Goal: Task Accomplishment & Management: Manage account settings

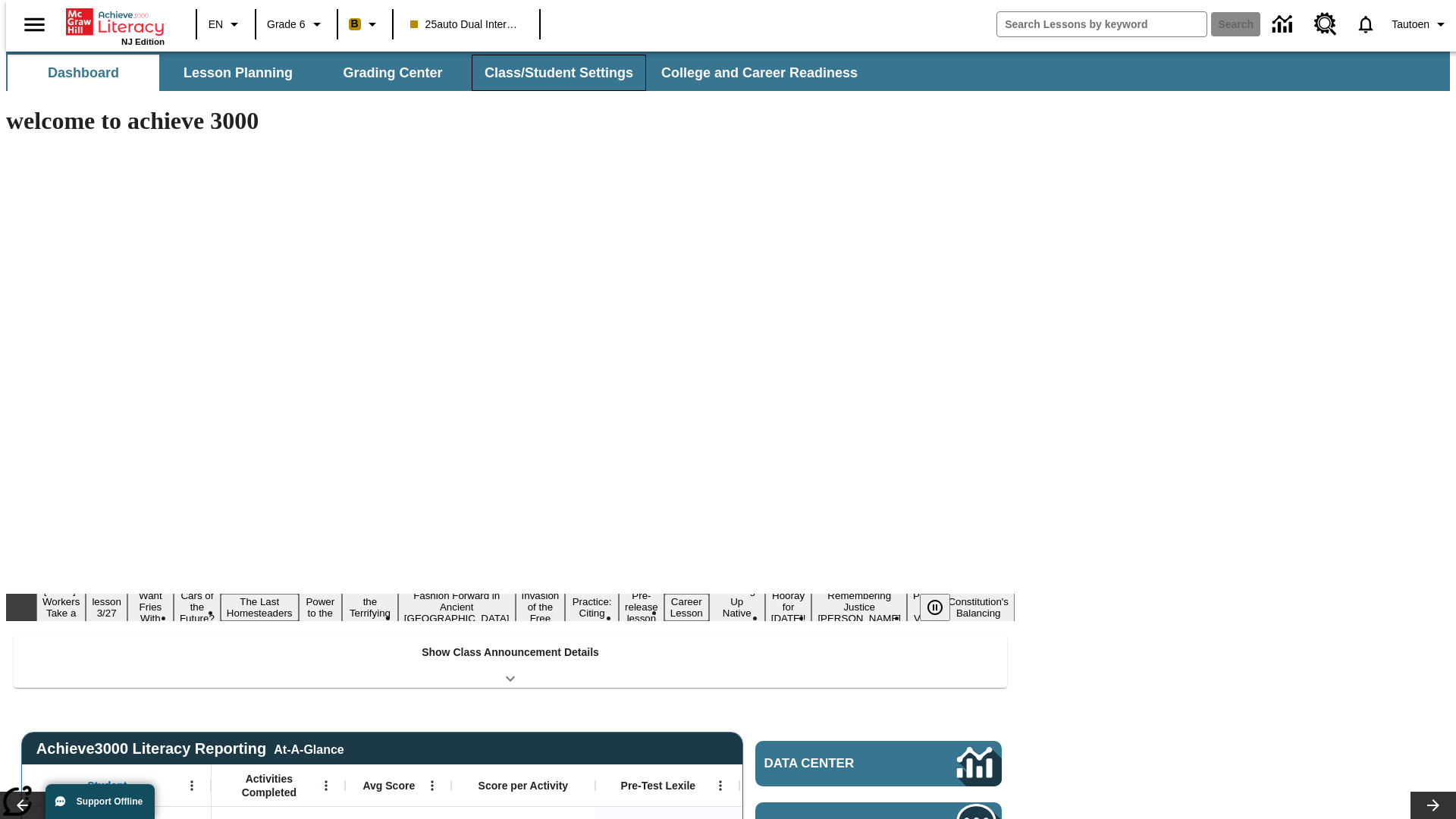
click at [551, 73] on button "Class/Student Settings" at bounding box center [558, 73] width 174 height 36
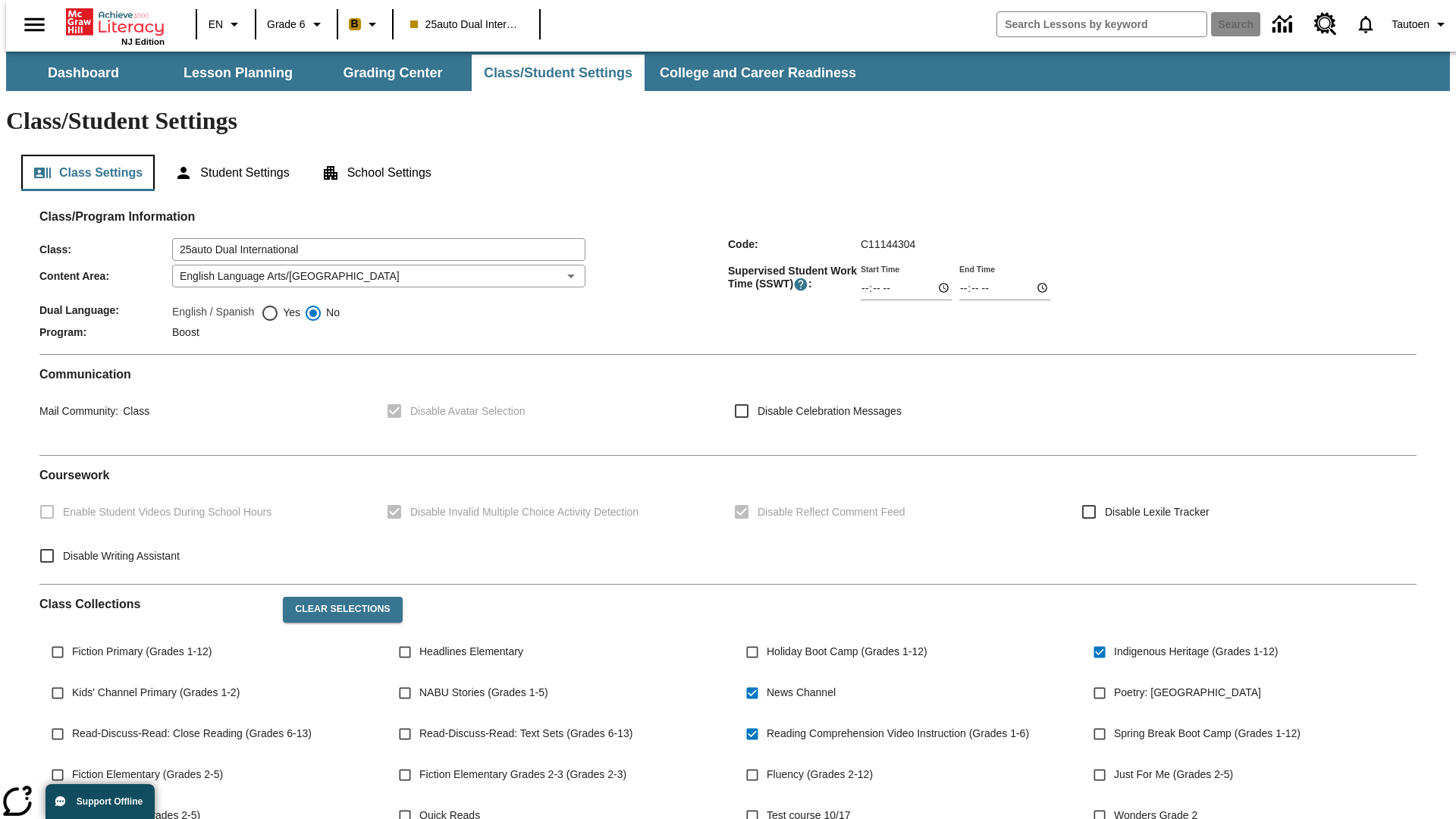
click at [82, 155] on button "Class Settings" at bounding box center [88, 173] width 134 height 36
click at [281, 305] on span "Yes" at bounding box center [289, 312] width 21 height 16
click at [279, 304] on input "Yes" at bounding box center [270, 313] width 19 height 19
radio input "true"
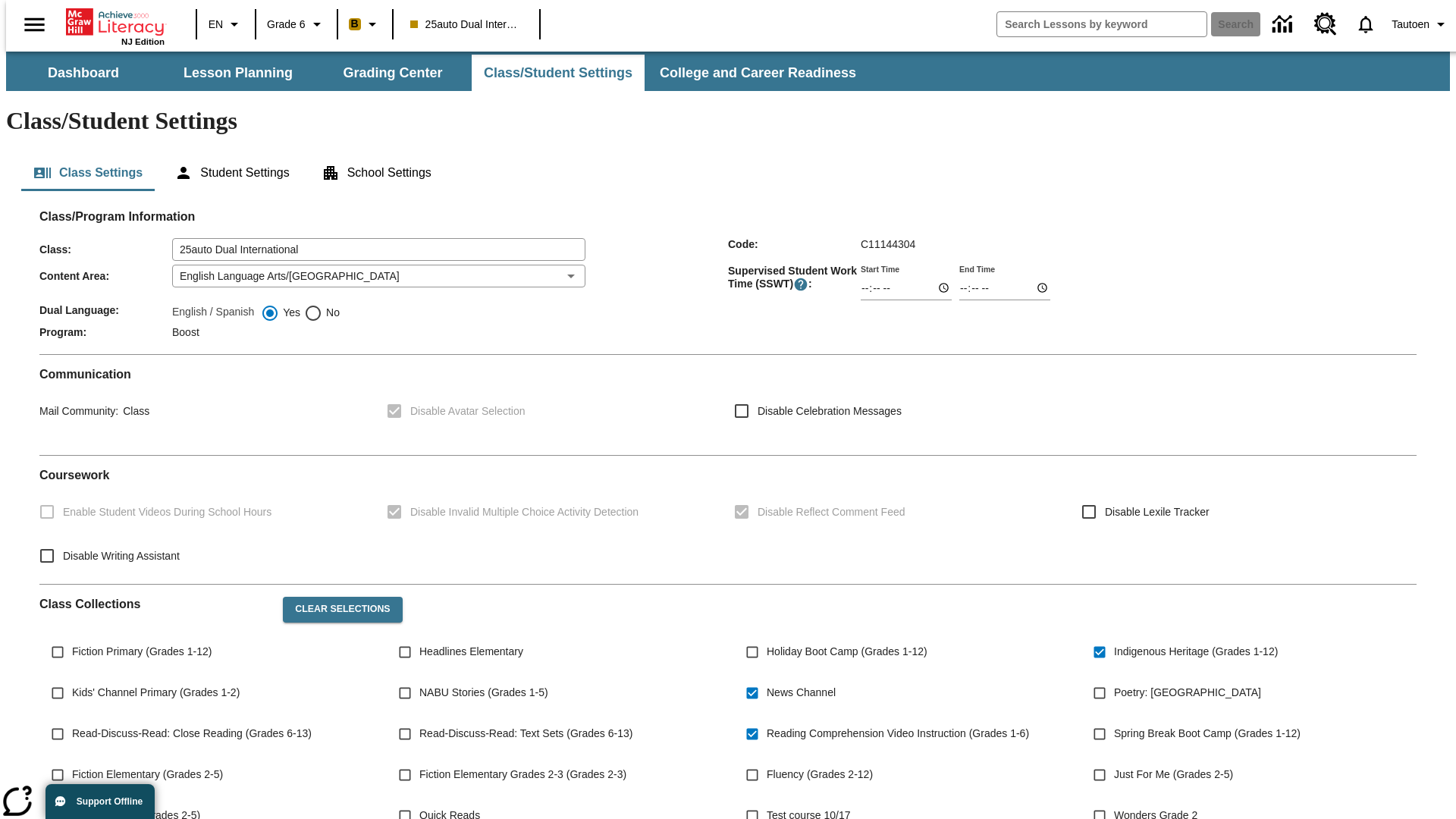
scroll to position [223, 0]
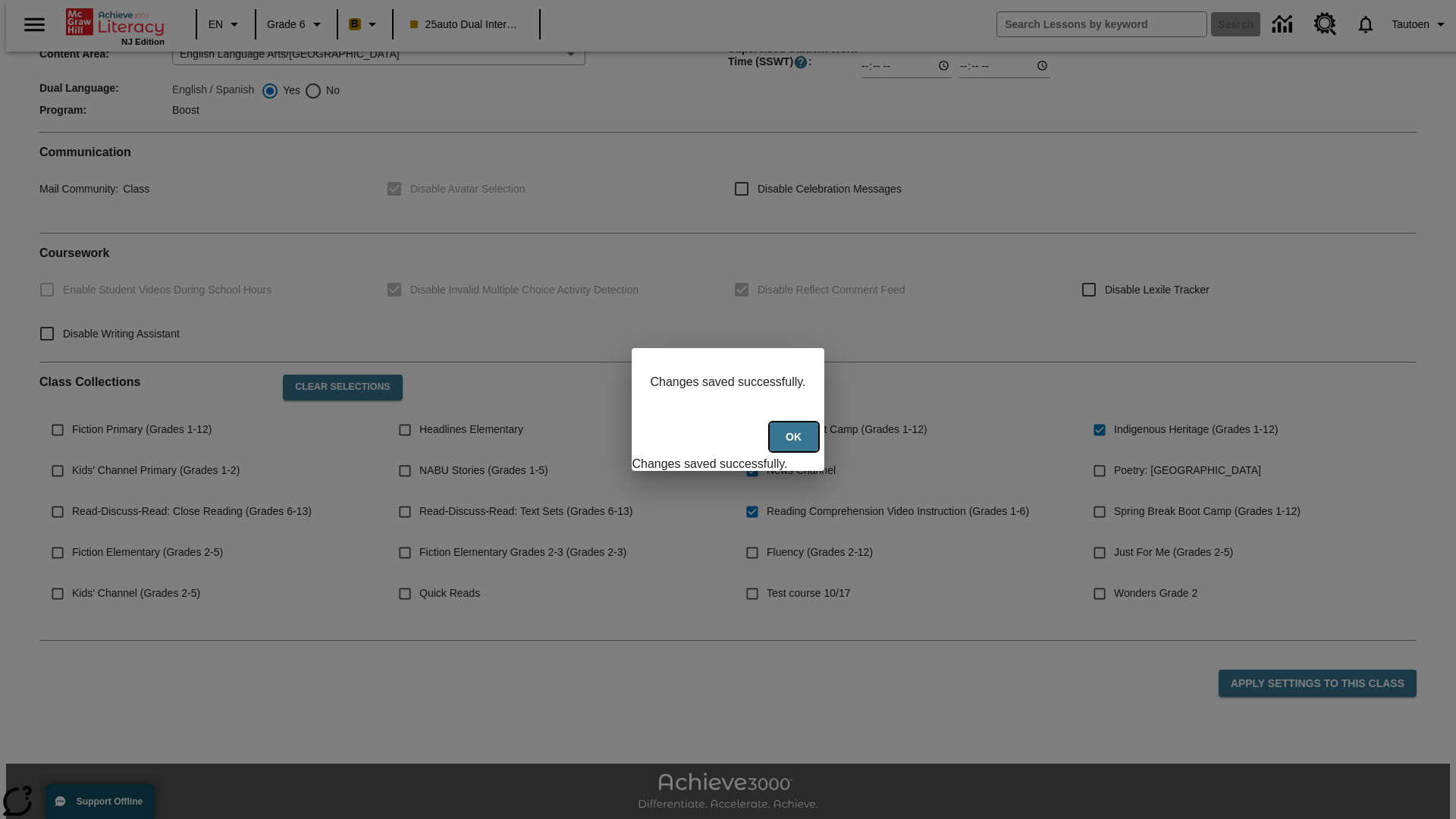
click at [795, 445] on button "Ok" at bounding box center [794, 437] width 48 height 30
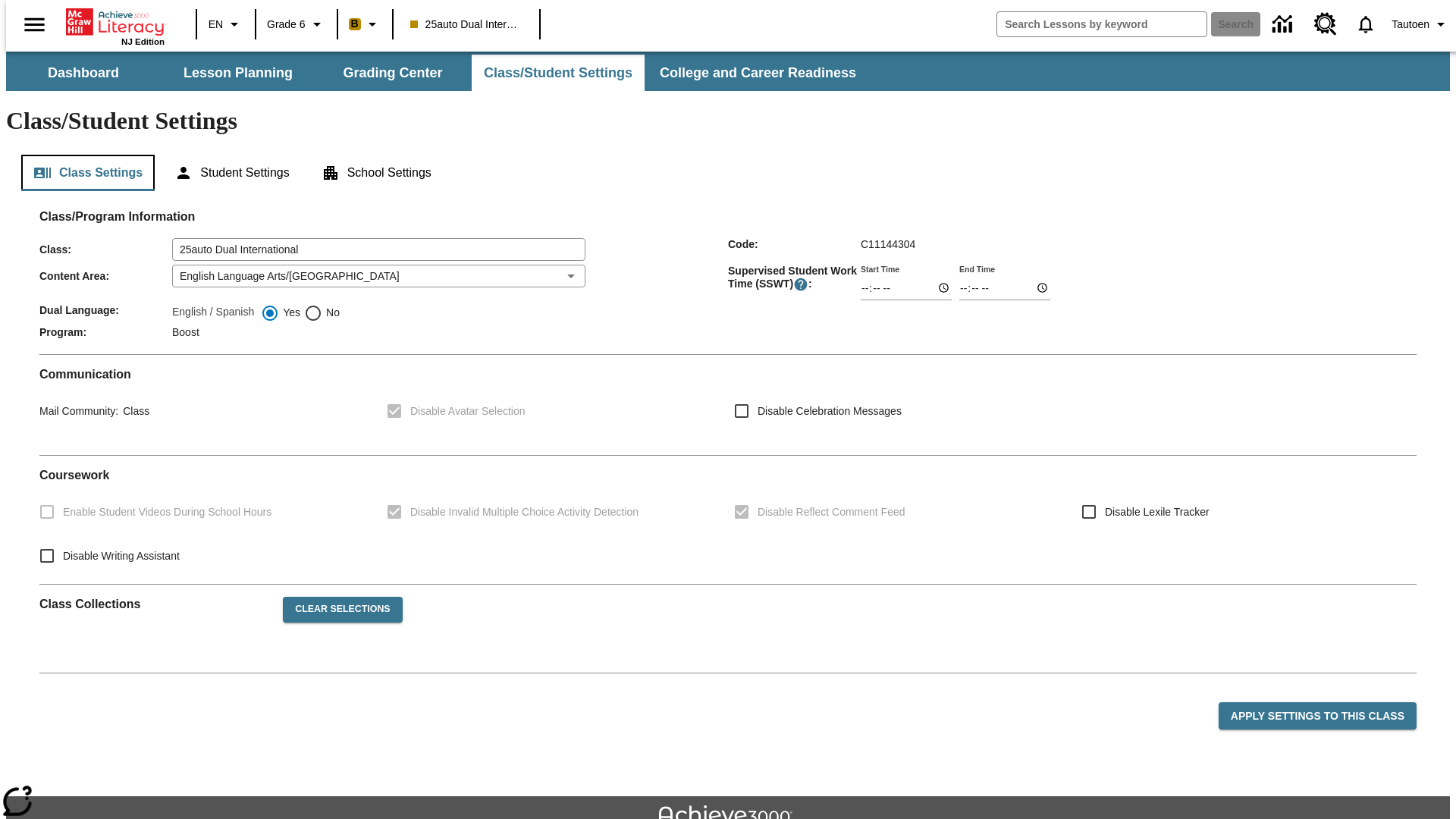
click at [82, 155] on button "Class Settings" at bounding box center [88, 173] width 134 height 36
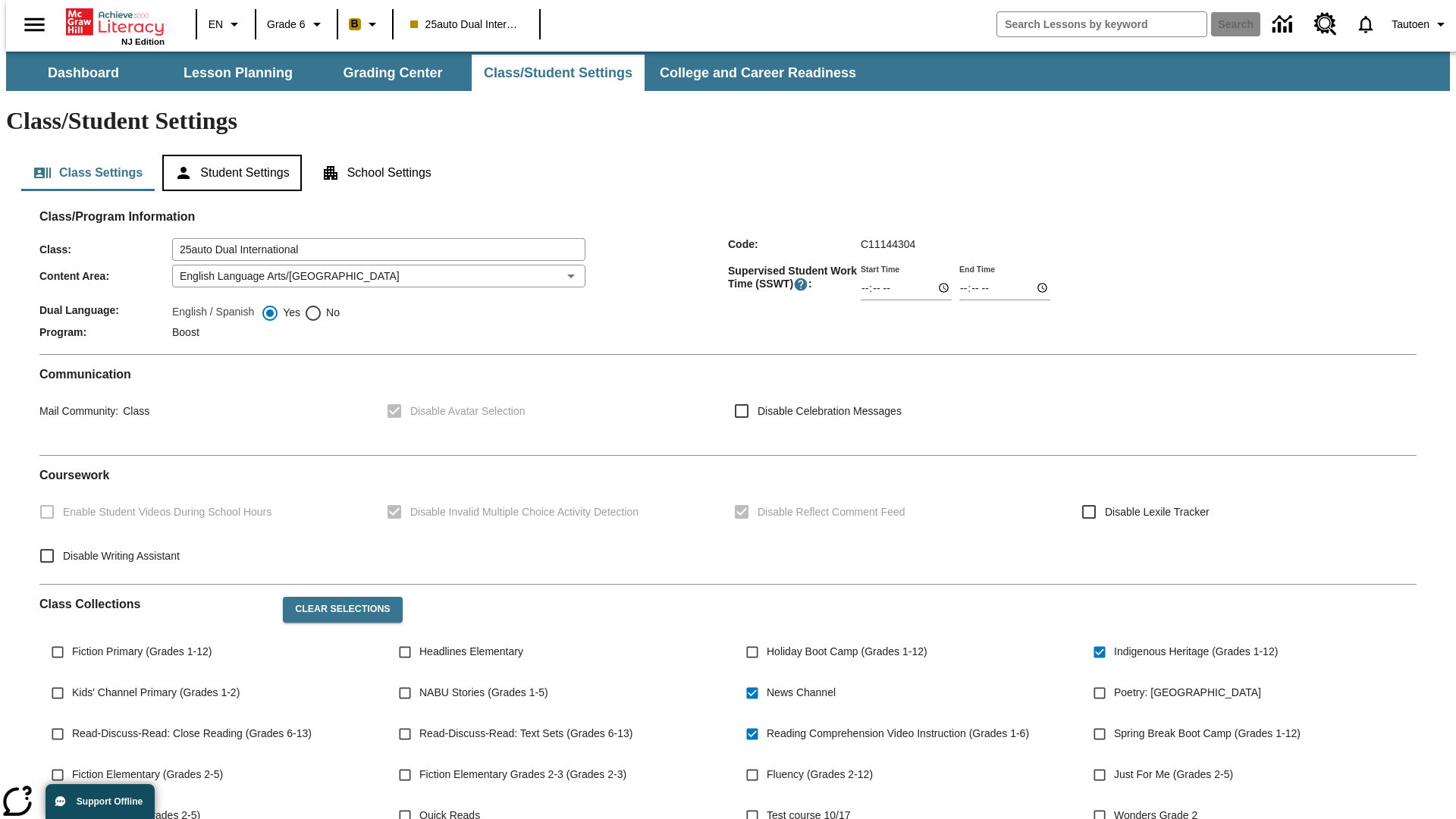
click at [228, 155] on button "Student Settings" at bounding box center [232, 173] width 139 height 36
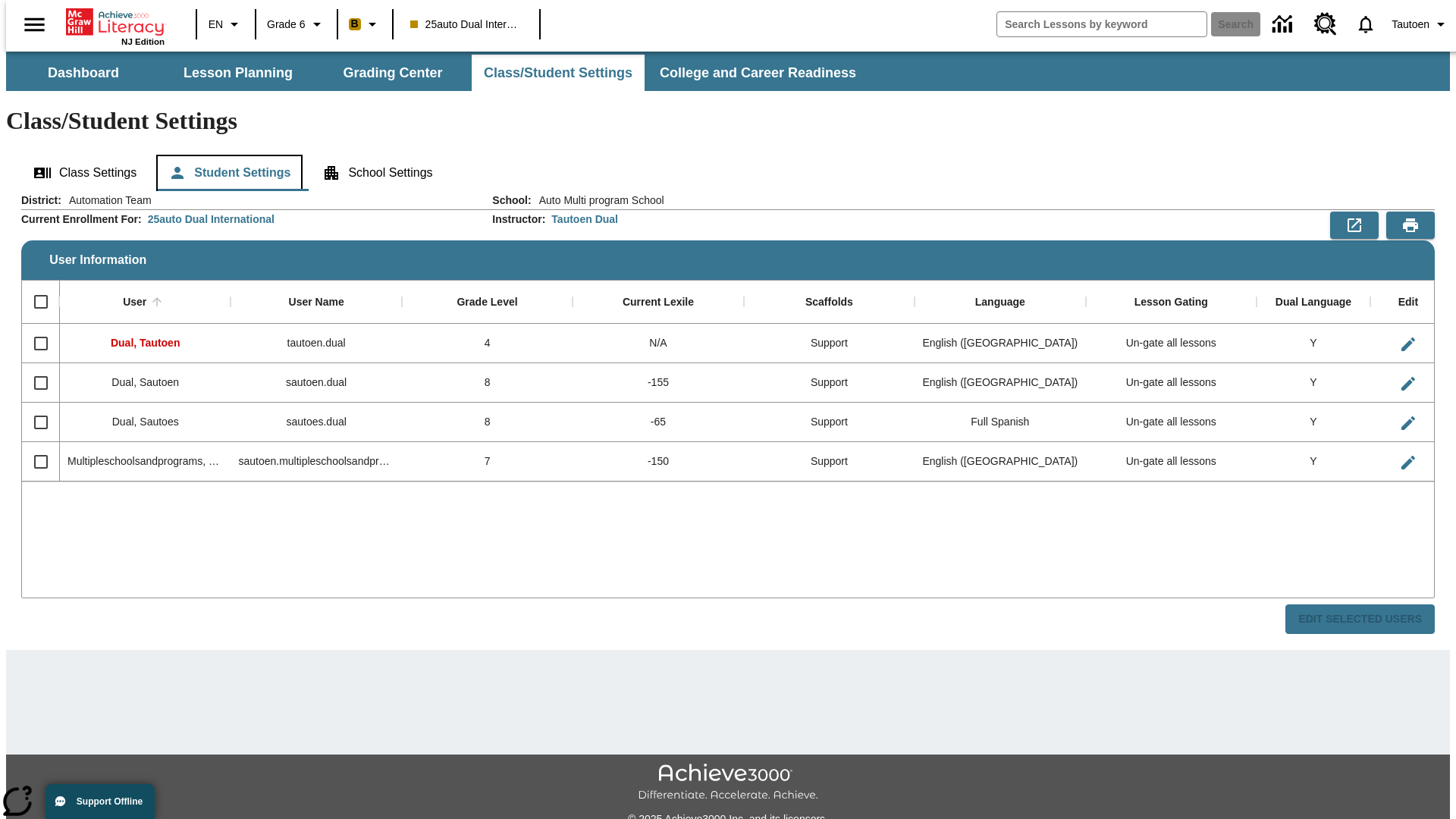
scroll to position [33, 0]
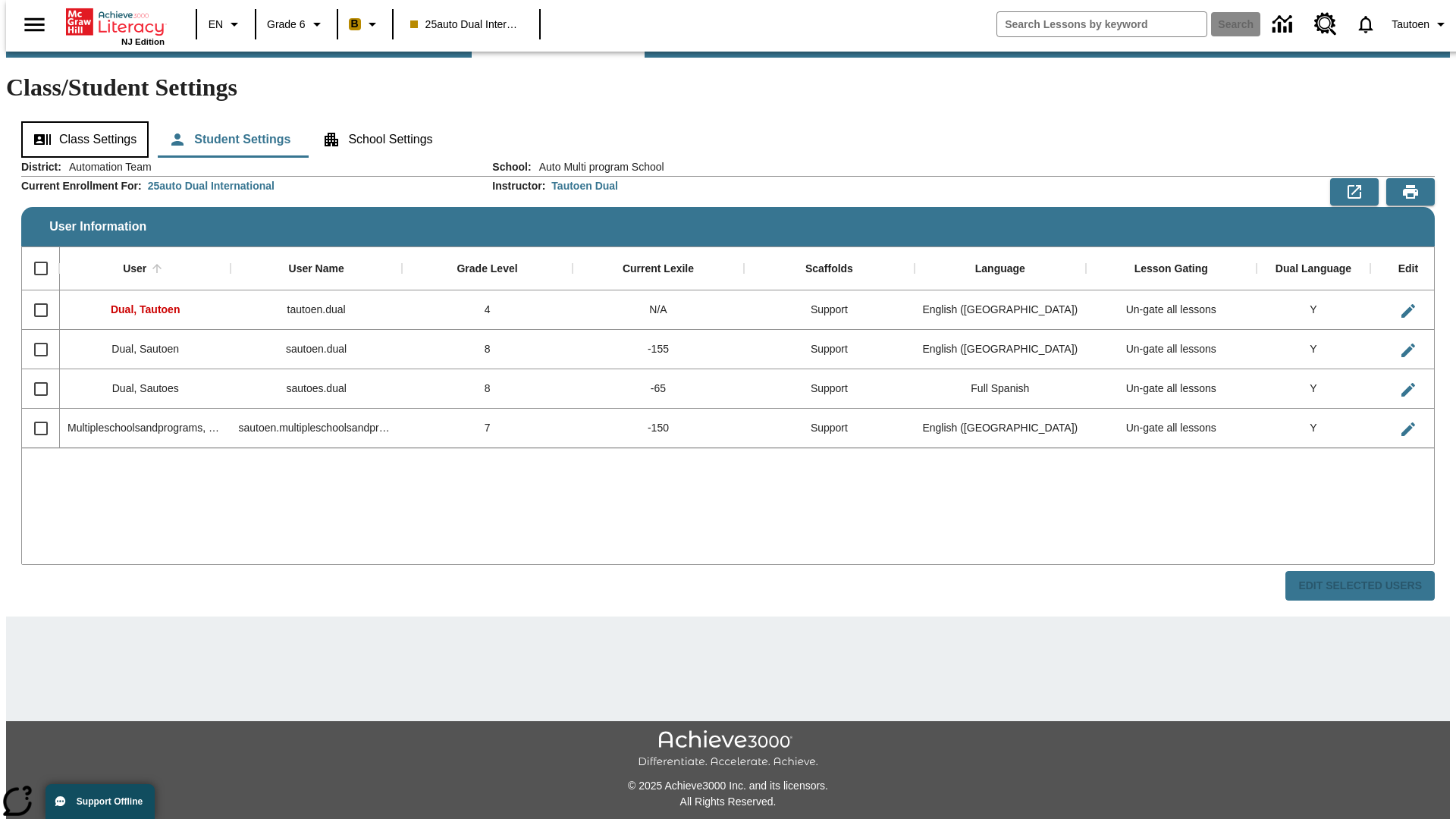
click at [80, 121] on button "Class Settings" at bounding box center [85, 139] width 128 height 36
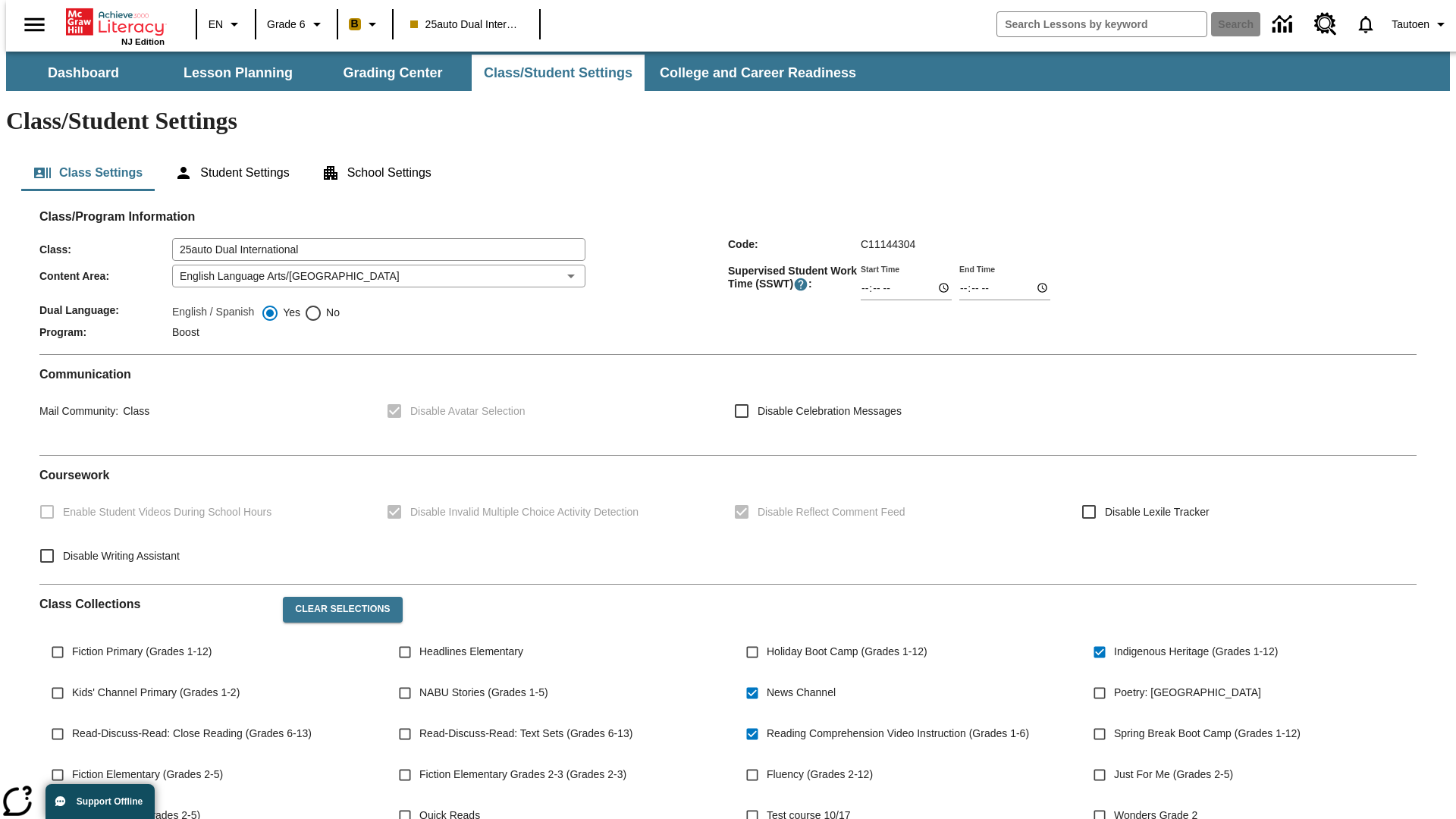
click at [322, 305] on span "No" at bounding box center [331, 312] width 18 height 16
click at [322, 304] on input "No" at bounding box center [313, 313] width 19 height 19
radio input "true"
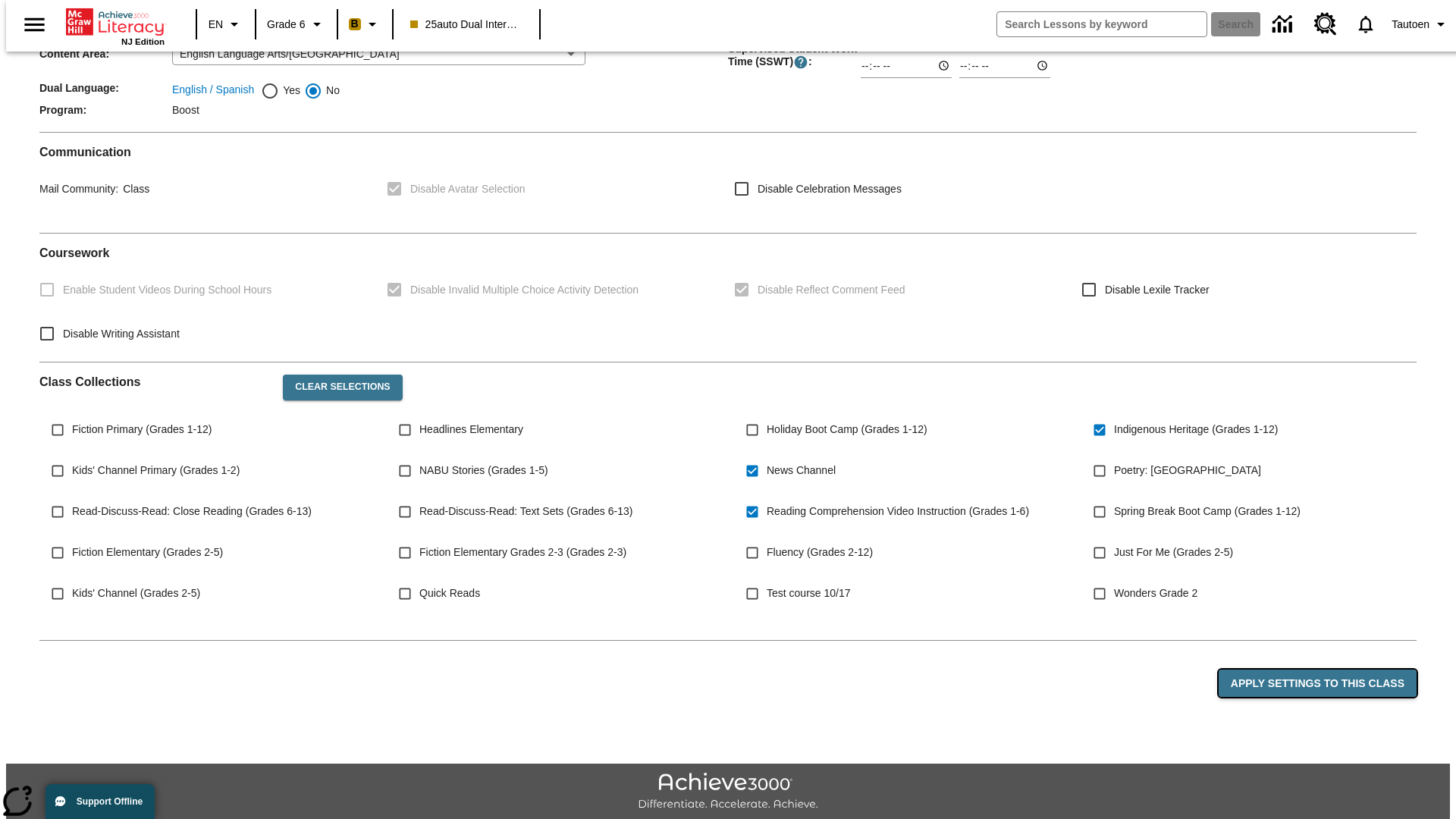
click at [1326, 669] on button "Apply Settings to this Class" at bounding box center [1317, 683] width 198 height 28
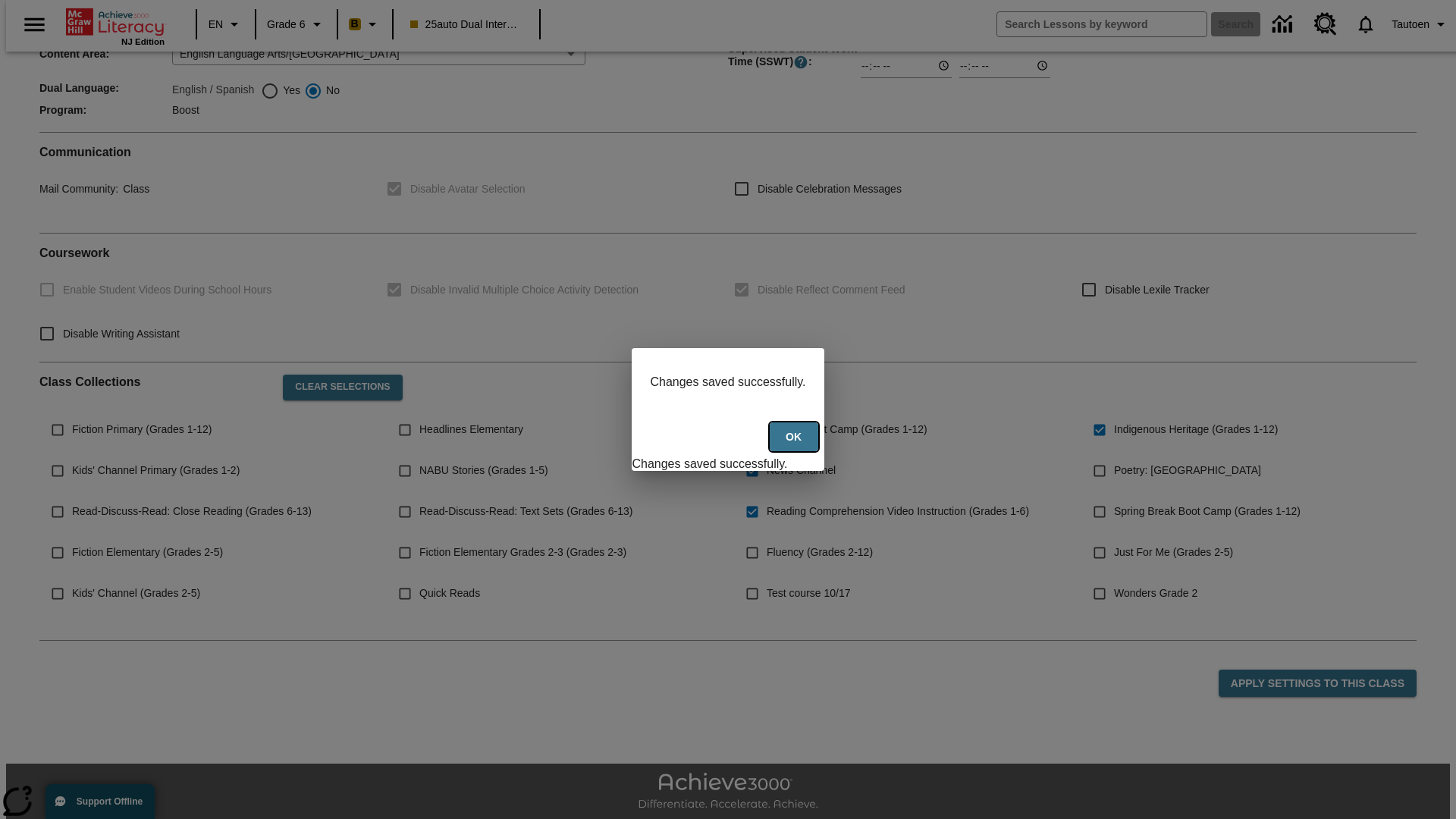
click at [795, 445] on button "Ok" at bounding box center [794, 437] width 48 height 30
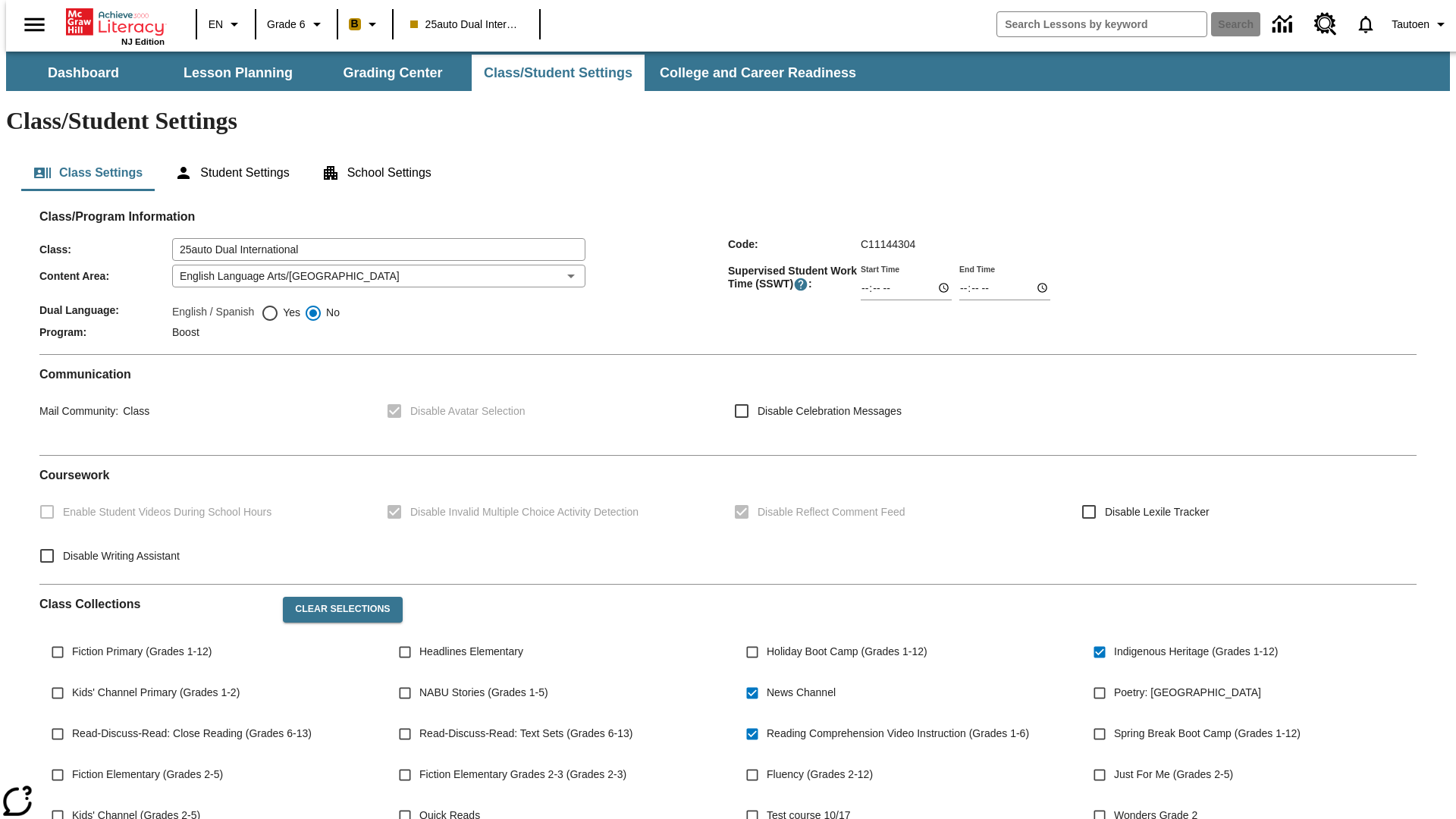
scroll to position [223, 0]
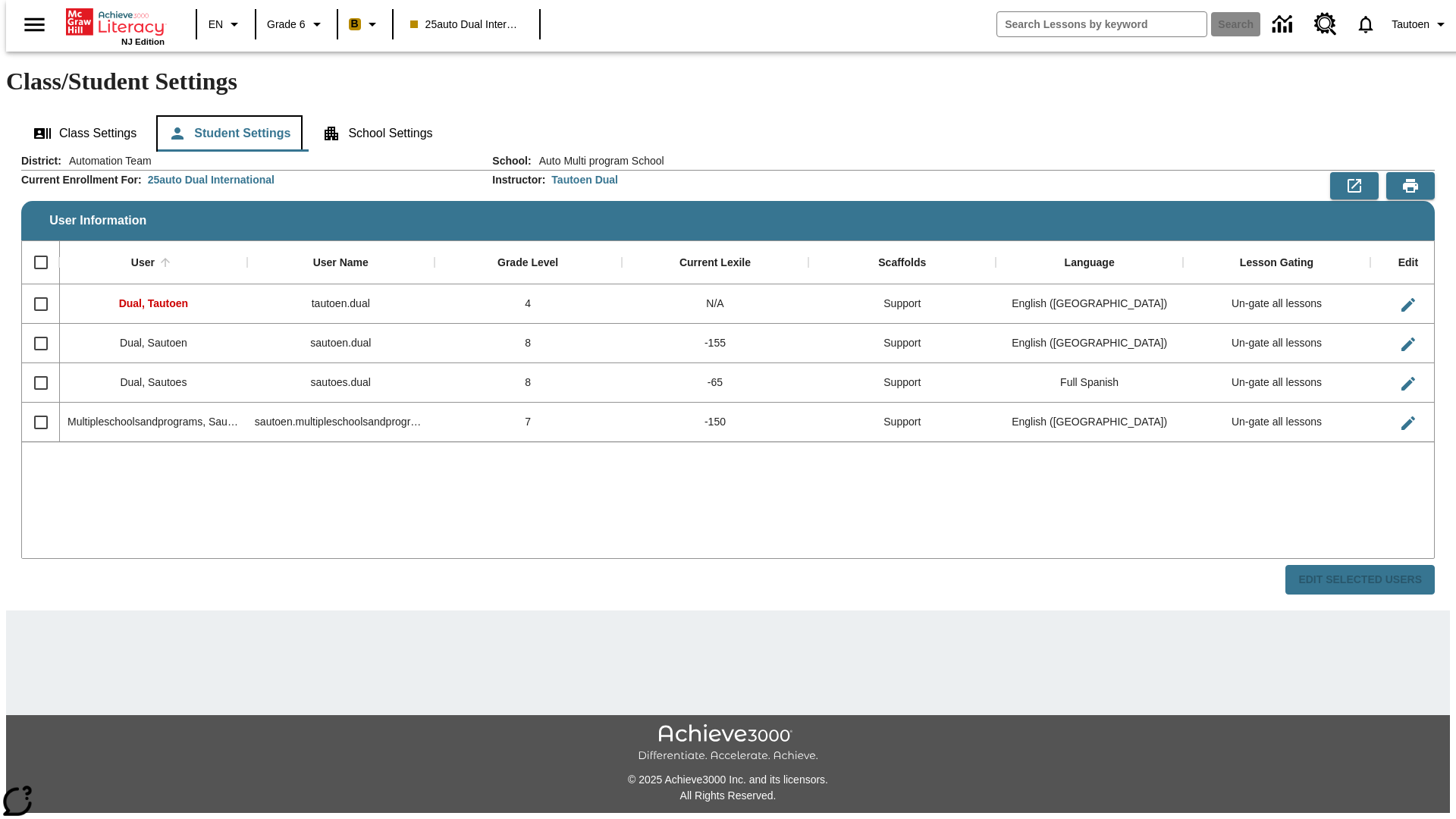
scroll to position [33, 0]
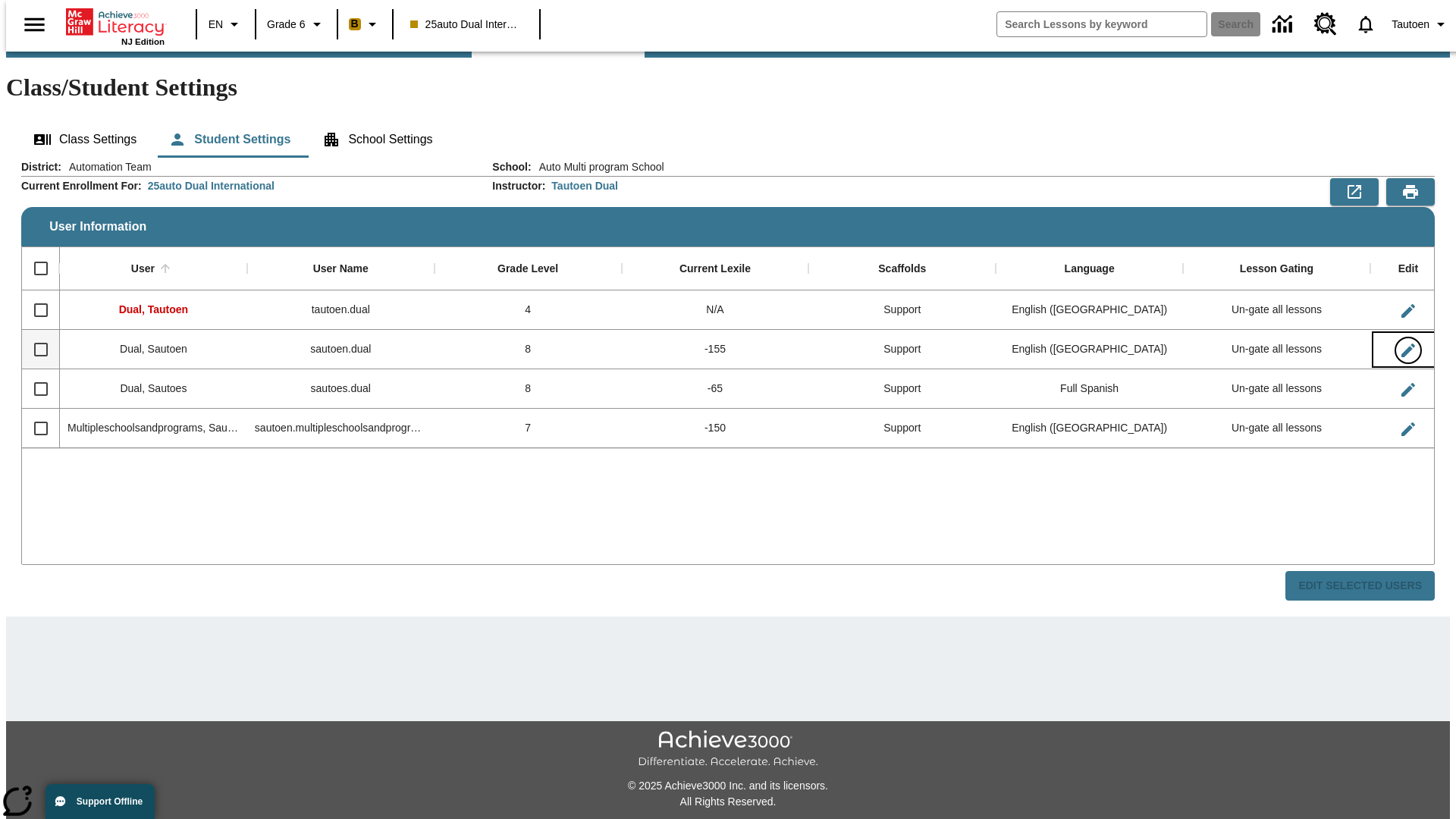
click at [1401, 344] on icon "Edit User" at bounding box center [1408, 350] width 14 height 14
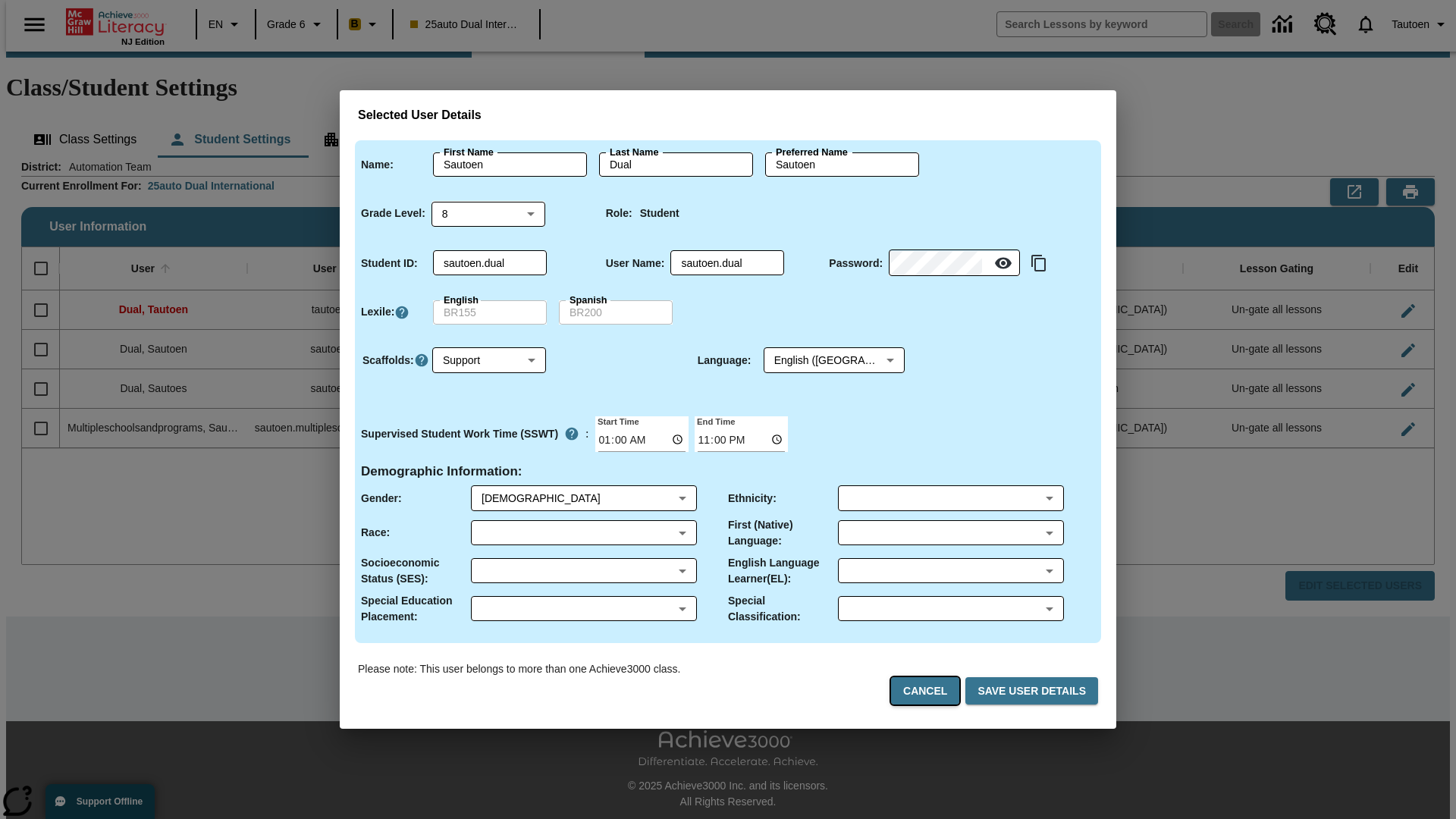
click at [931, 690] on button "Cancel" at bounding box center [925, 690] width 69 height 28
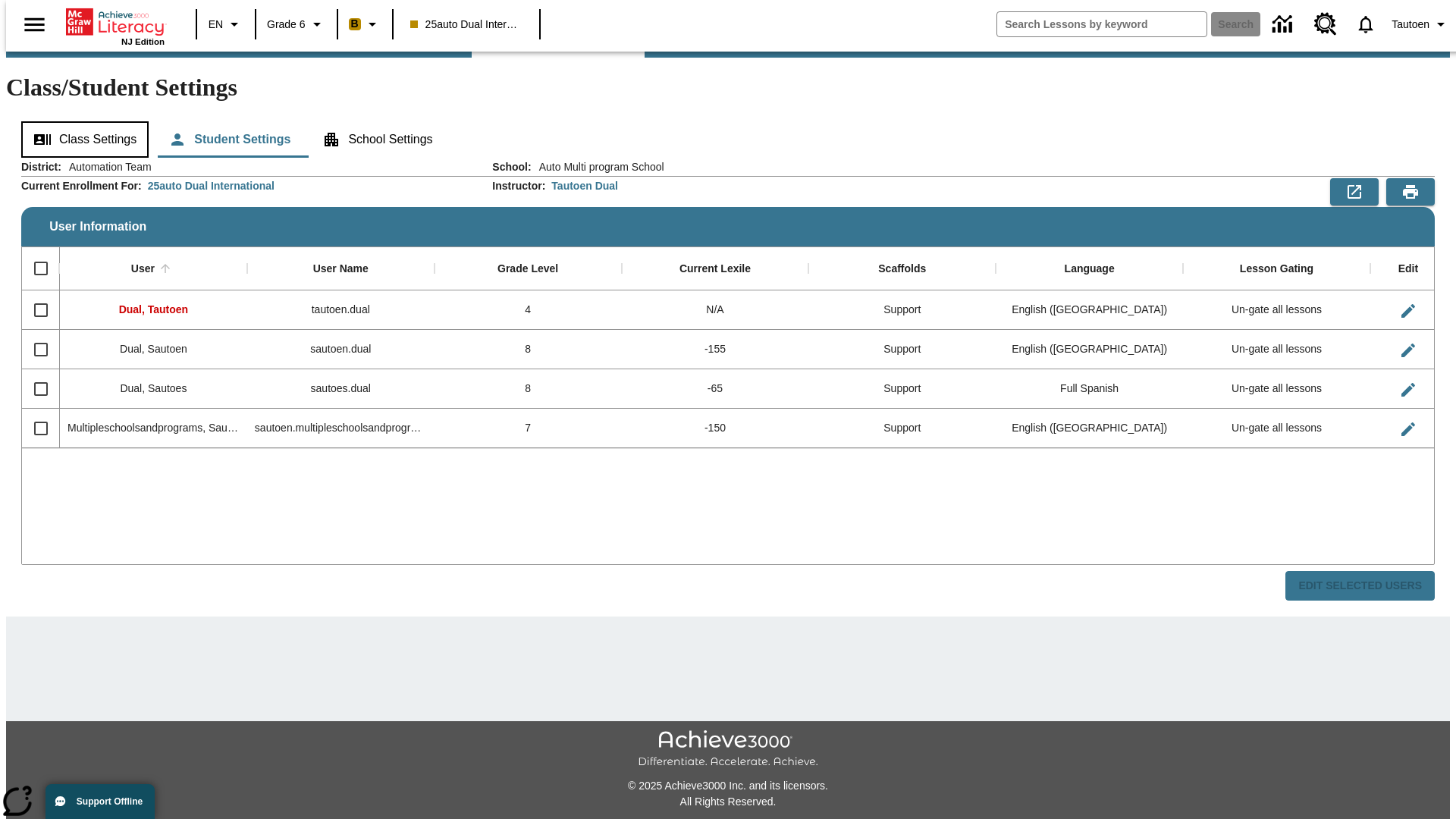
click at [80, 121] on button "Class Settings" at bounding box center [85, 139] width 128 height 36
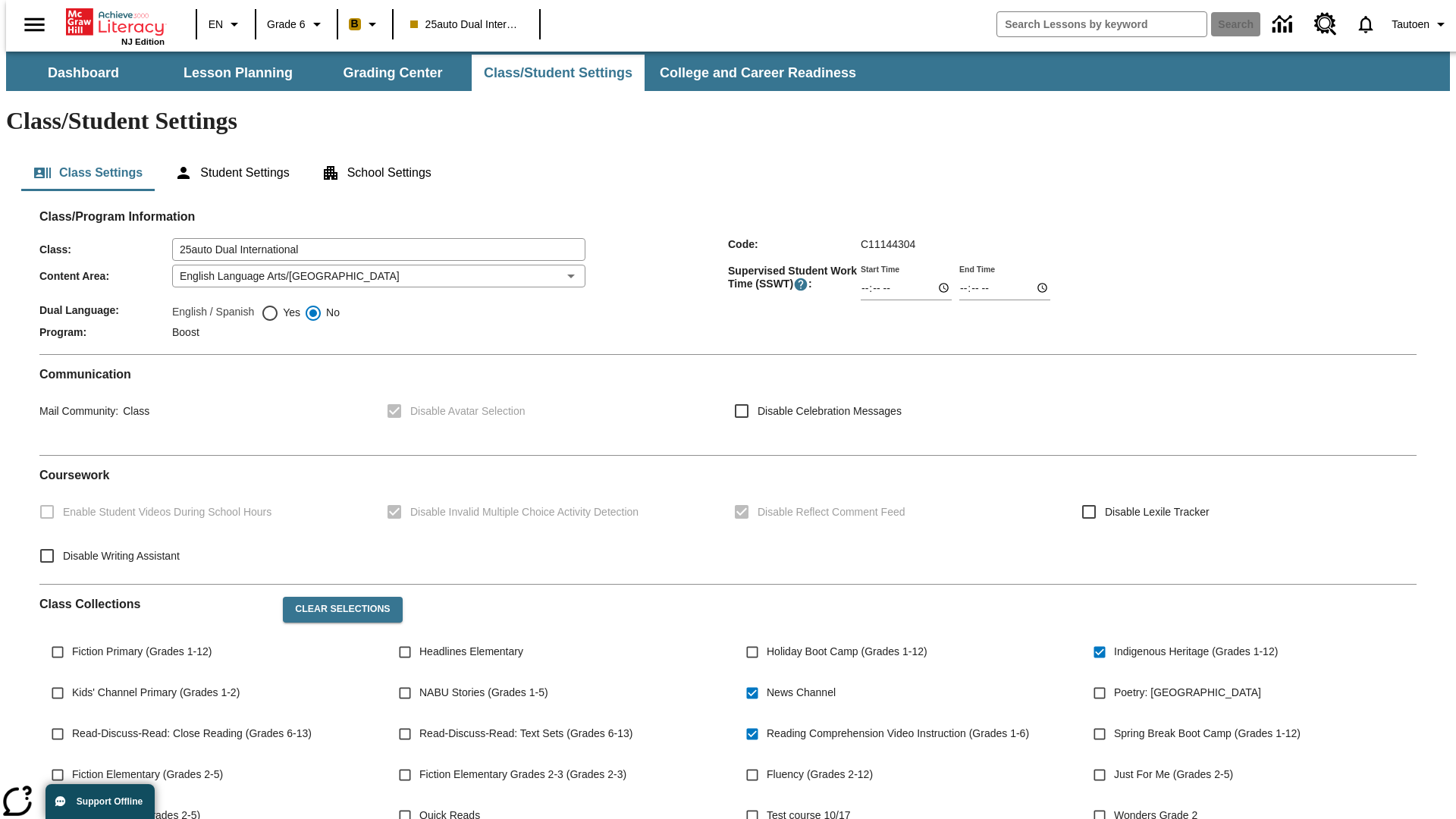
click at [281, 305] on span "Yes" at bounding box center [289, 312] width 21 height 16
click at [279, 304] on input "Yes" at bounding box center [270, 313] width 19 height 19
radio input "true"
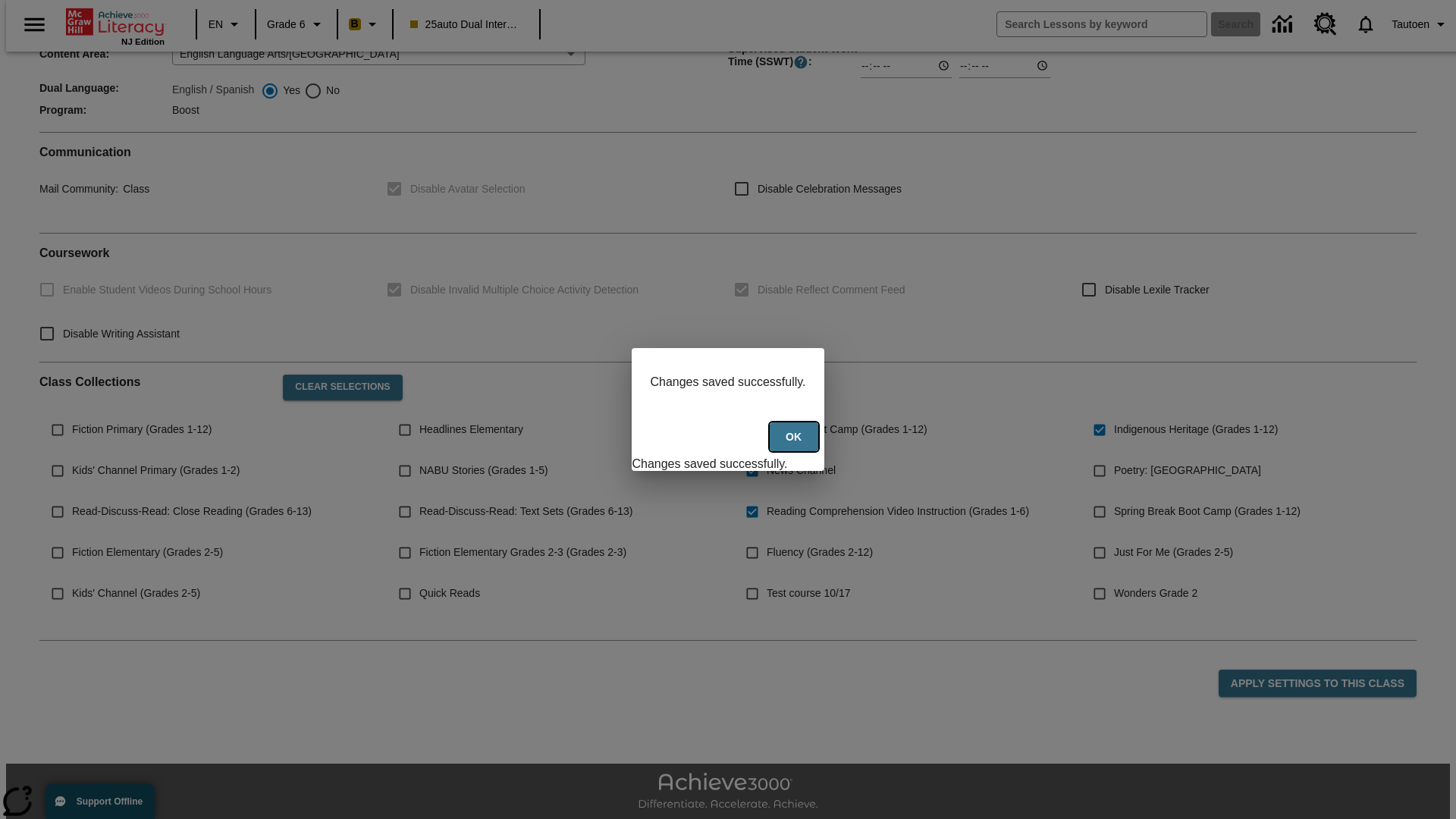
click at [795, 445] on button "Ok" at bounding box center [794, 437] width 48 height 30
